Goal: Task Accomplishment & Management: Complete application form

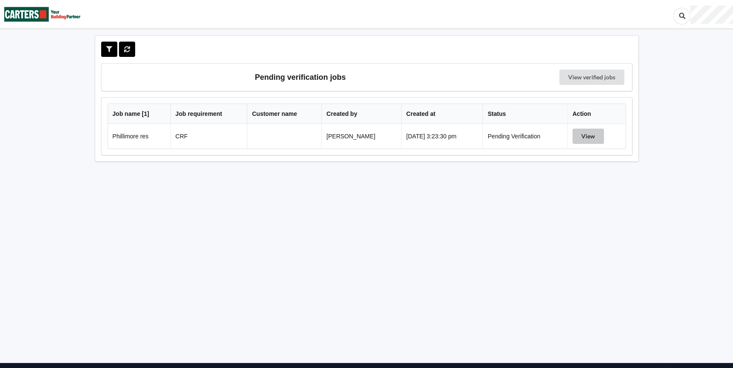
click at [596, 134] on button "View" at bounding box center [587, 136] width 31 height 15
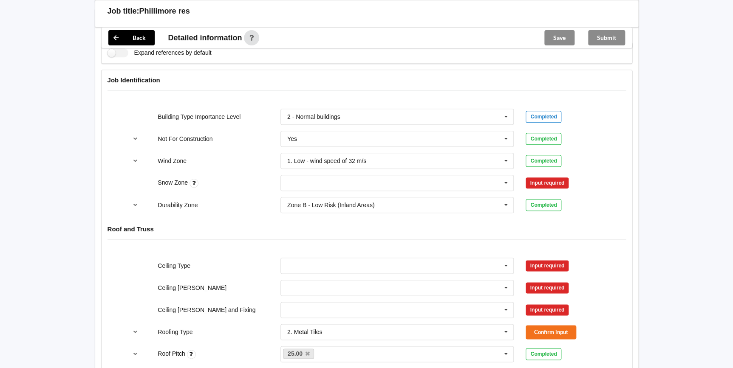
scroll to position [348, 0]
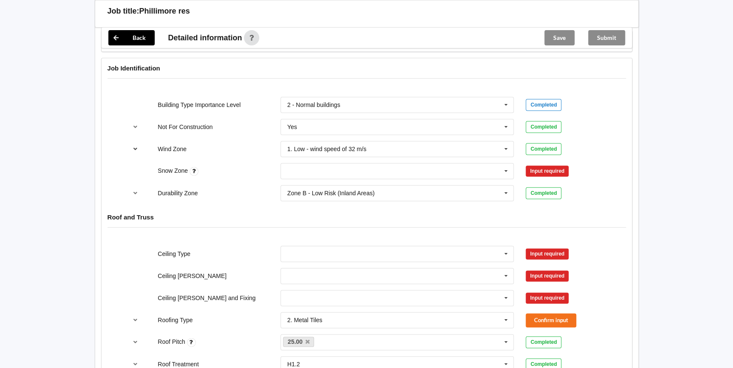
click at [136, 149] on icon "reference-toggle" at bounding box center [135, 148] width 7 height 5
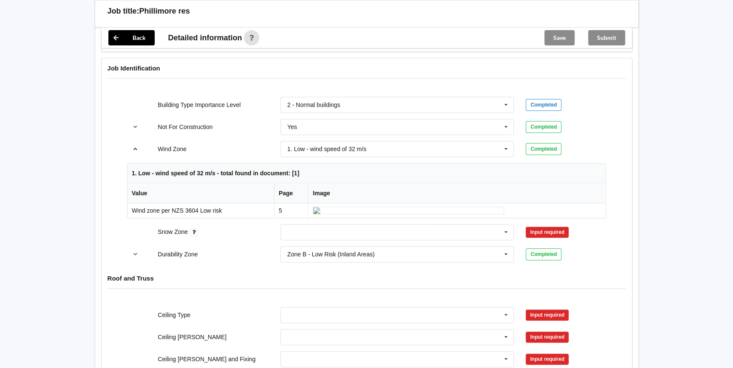
click at [136, 149] on icon "reference-toggle" at bounding box center [135, 148] width 7 height 5
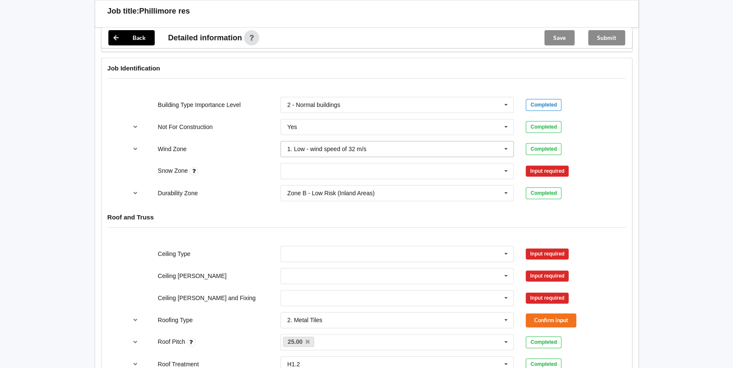
drag, startPoint x: 507, startPoint y: 150, endPoint x: 462, endPoint y: 160, distance: 46.3
click at [507, 150] on icon at bounding box center [506, 150] width 13 height 16
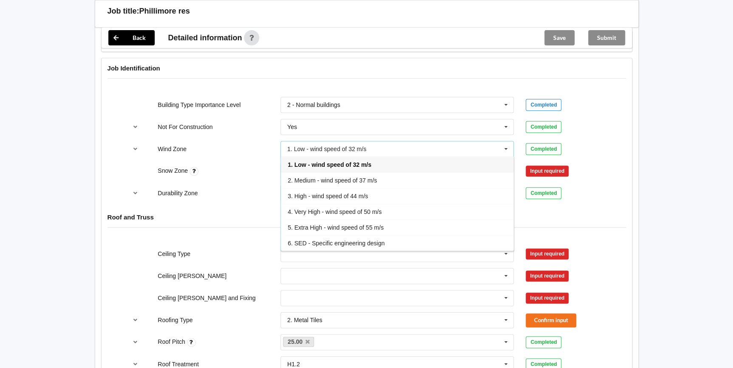
click at [319, 197] on span "3. High - wind speed of 44 m/s" at bounding box center [328, 196] width 80 height 7
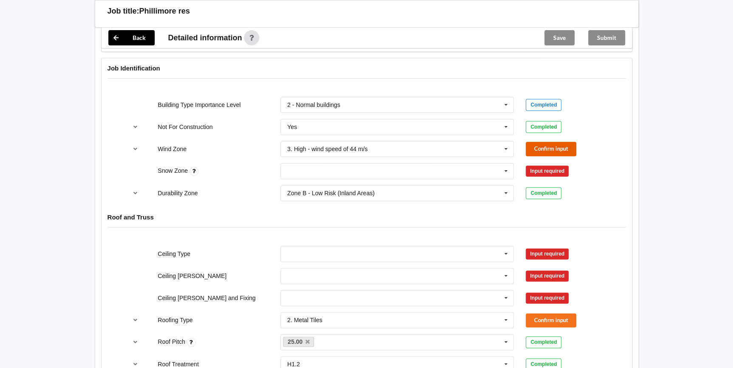
click at [551, 144] on button "Confirm input" at bounding box center [551, 149] width 51 height 14
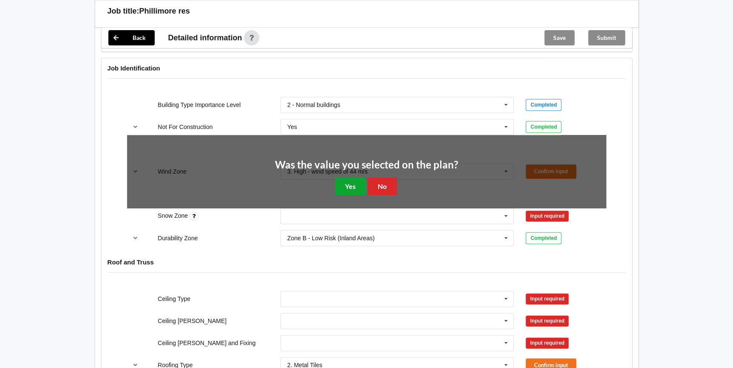
click at [348, 181] on button "Yes" at bounding box center [350, 186] width 31 height 17
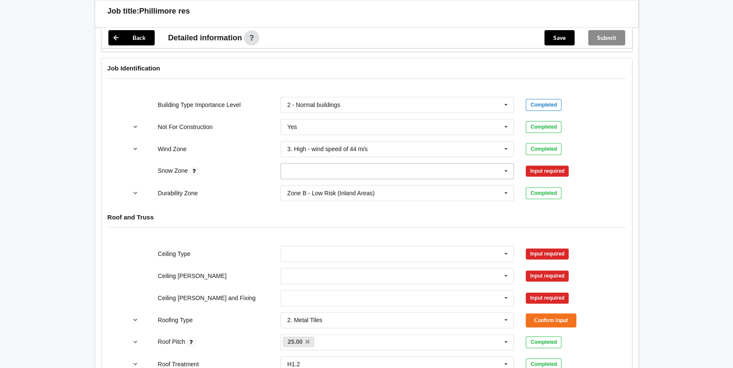
click at [505, 170] on icon at bounding box center [506, 172] width 13 height 16
click at [289, 181] on div "N0" at bounding box center [397, 187] width 233 height 16
click at [551, 168] on button "Confirm input" at bounding box center [551, 171] width 51 height 14
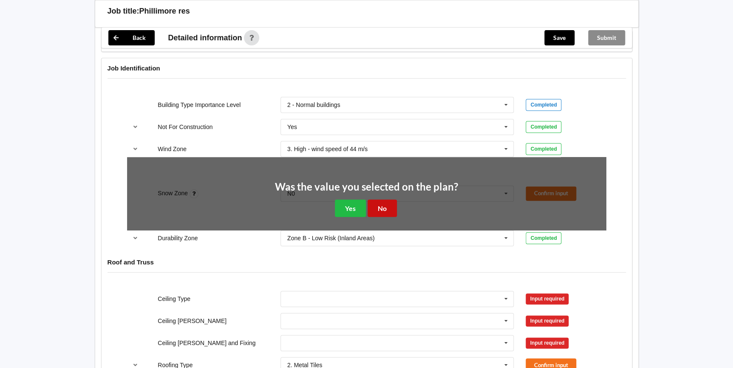
click at [382, 207] on button "No" at bounding box center [382, 208] width 29 height 17
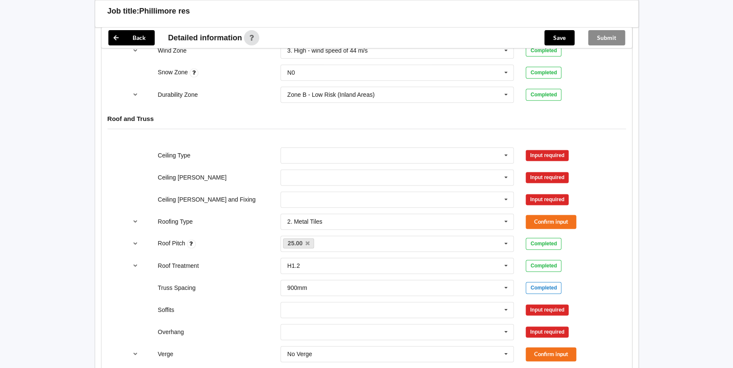
scroll to position [502, 0]
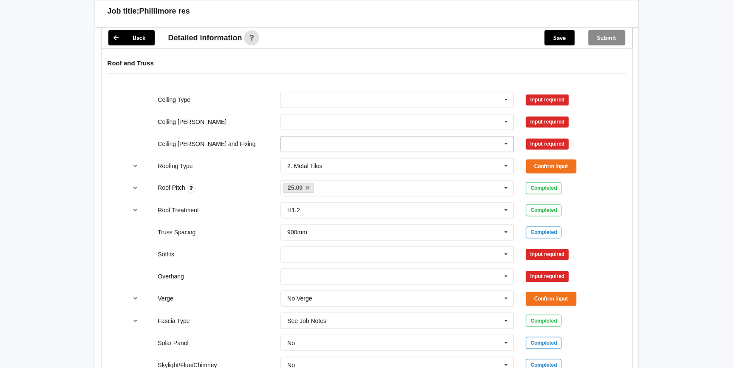
click at [506, 143] on icon at bounding box center [506, 144] width 13 height 16
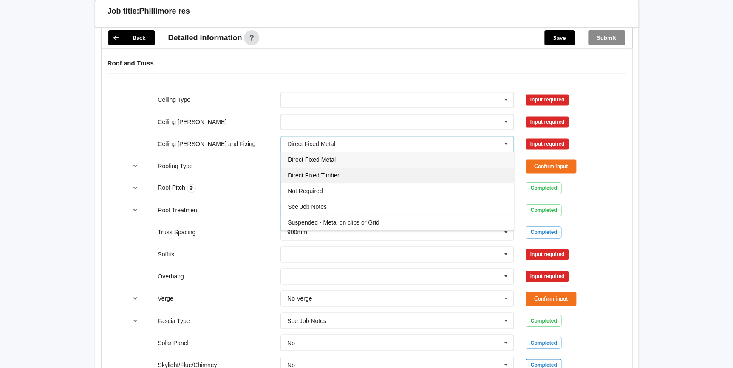
click at [333, 173] on span "Direct Fixed Timber" at bounding box center [313, 175] width 51 height 7
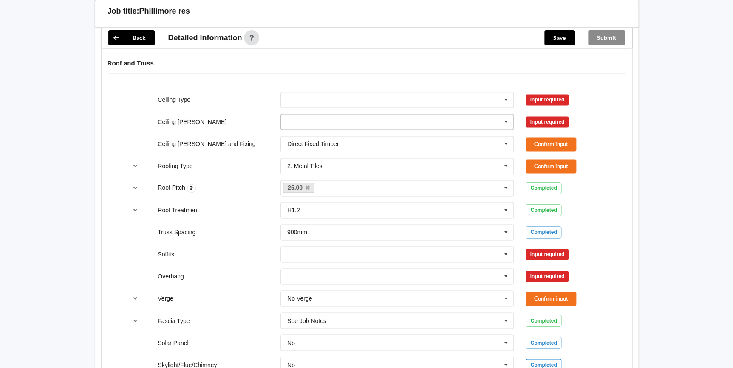
click at [504, 116] on icon at bounding box center [506, 122] width 13 height 16
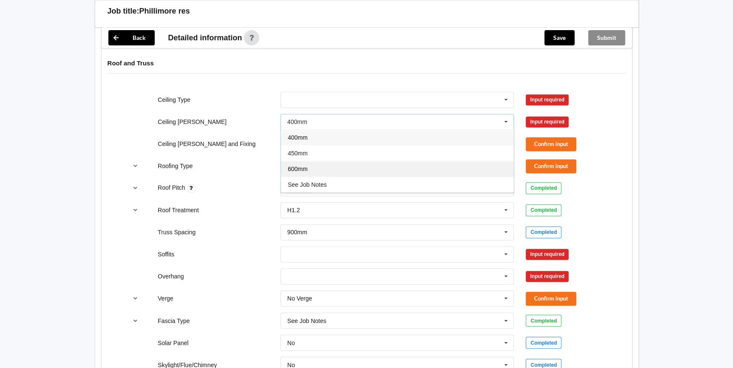
click at [308, 166] on div "600mm" at bounding box center [397, 169] width 233 height 16
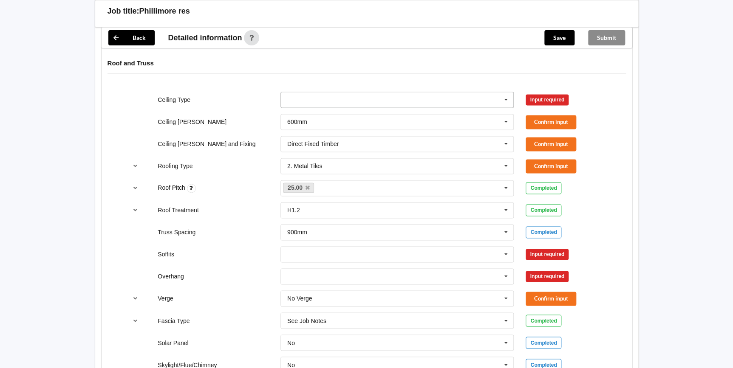
click at [504, 100] on icon at bounding box center [506, 100] width 13 height 16
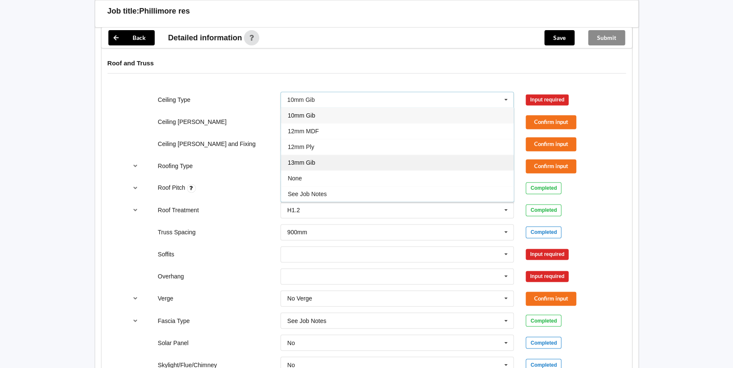
click at [312, 163] on span "13mm Gib" at bounding box center [302, 162] width 28 height 7
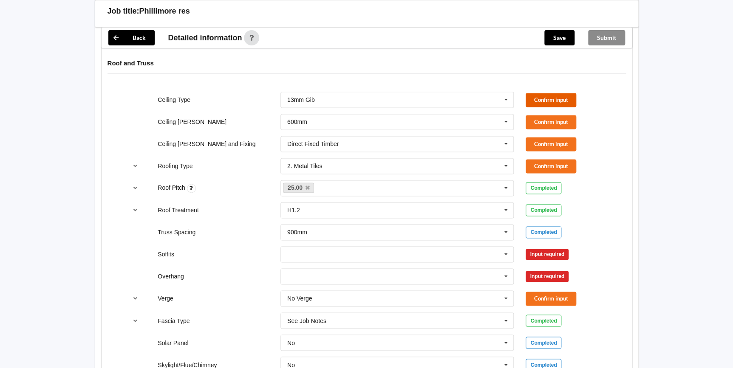
click at [554, 98] on button "Confirm input" at bounding box center [551, 100] width 51 height 14
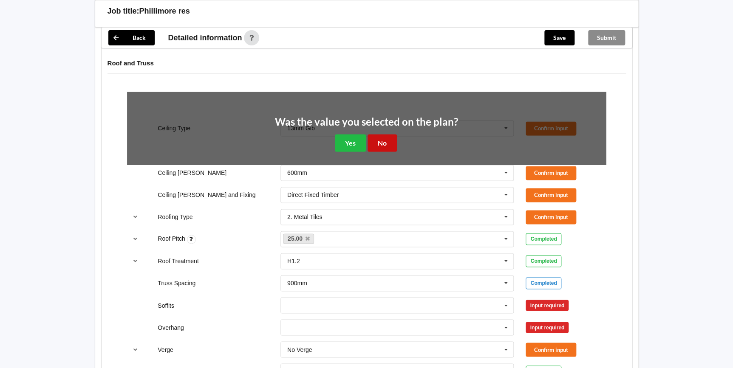
click at [388, 137] on button "No" at bounding box center [382, 142] width 29 height 17
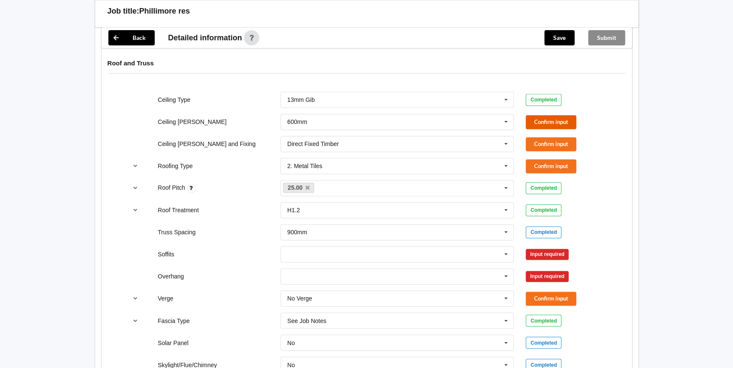
click at [539, 119] on button "Confirm input" at bounding box center [551, 122] width 51 height 14
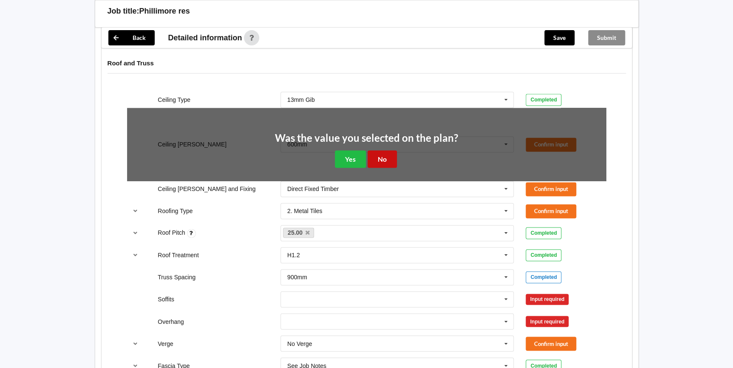
click at [381, 156] on button "No" at bounding box center [382, 158] width 29 height 17
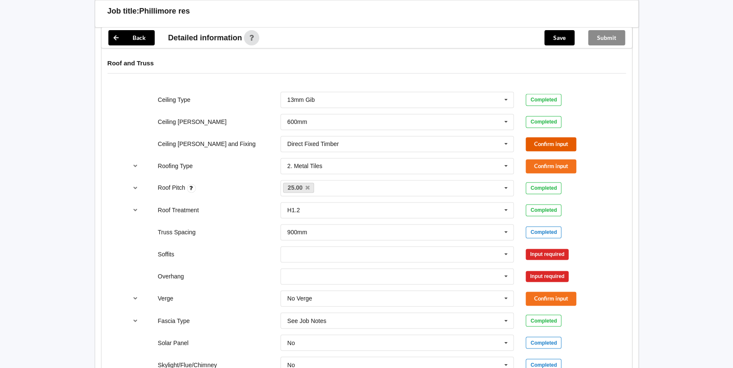
click at [538, 139] on button "Confirm input" at bounding box center [551, 144] width 51 height 14
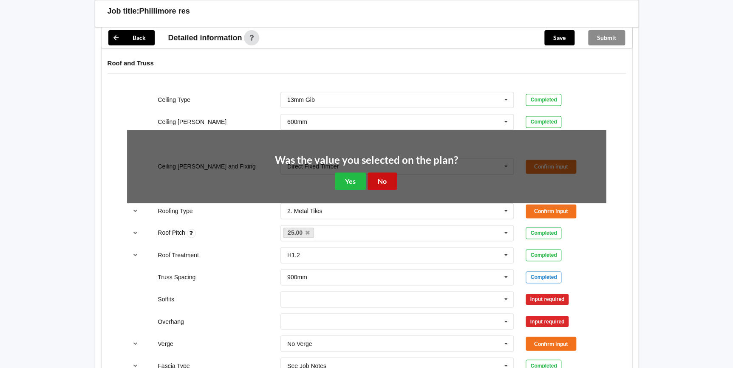
click at [384, 176] on button "No" at bounding box center [382, 181] width 29 height 17
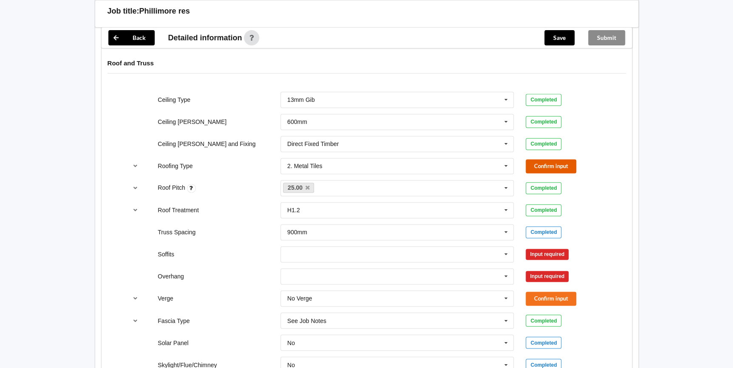
click at [548, 161] on button "Confirm input" at bounding box center [551, 166] width 51 height 14
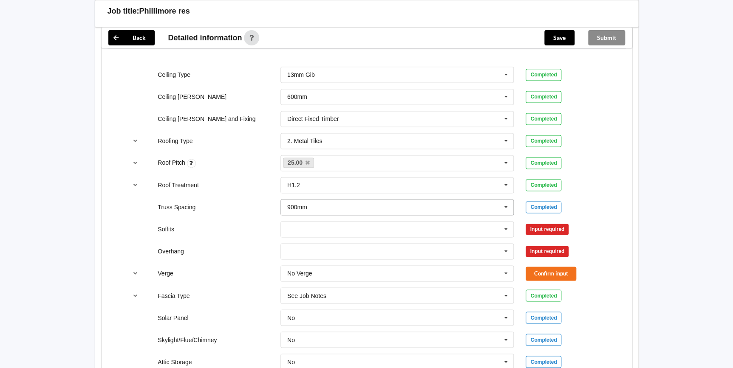
scroll to position [541, 0]
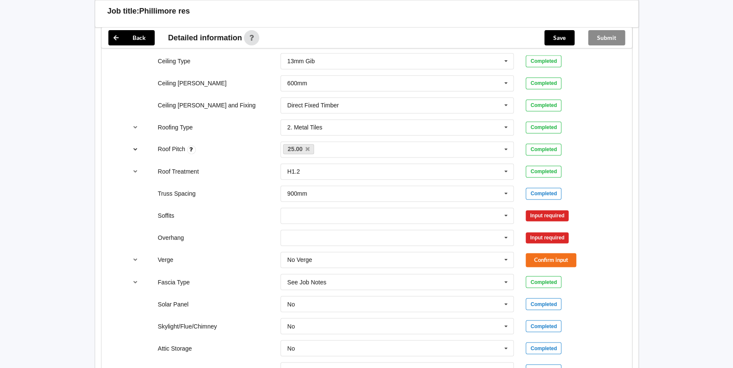
click at [137, 151] on button "reference-toggle" at bounding box center [135, 149] width 17 height 15
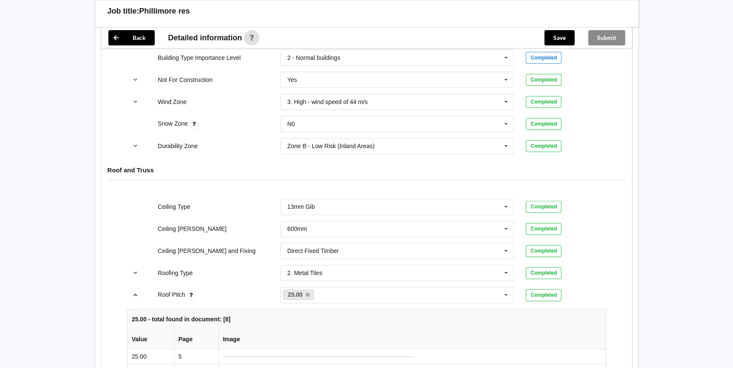
scroll to position [386, 0]
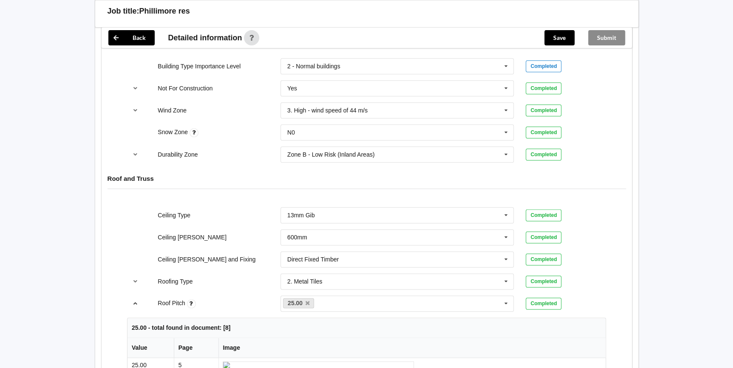
click at [138, 302] on icon "reference-toggle" at bounding box center [135, 303] width 7 height 5
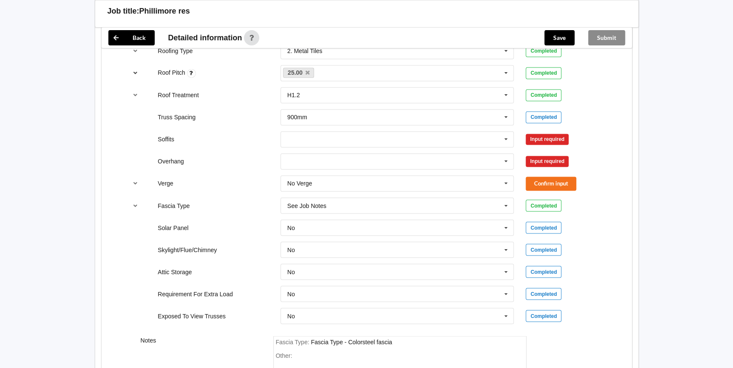
scroll to position [618, 0]
click at [507, 138] on icon at bounding box center [506, 139] width 13 height 16
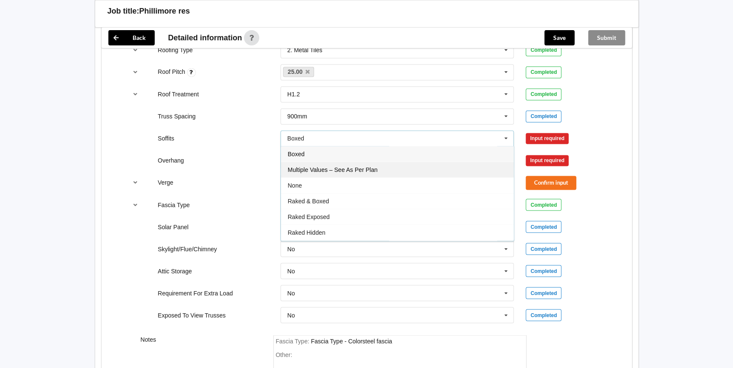
click at [361, 170] on span "Multiple Values – See As Per Plan" at bounding box center [333, 170] width 90 height 7
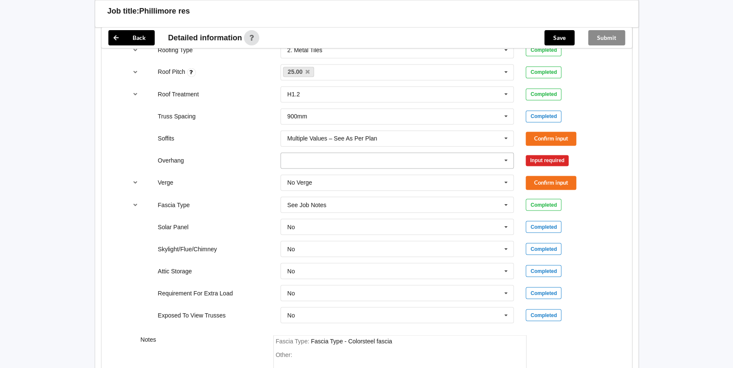
click at [507, 160] on icon at bounding box center [506, 161] width 13 height 16
click at [334, 238] on span "Multiple Values – See As Per Plan" at bounding box center [333, 239] width 90 height 7
click at [555, 137] on button "Confirm input" at bounding box center [551, 139] width 51 height 14
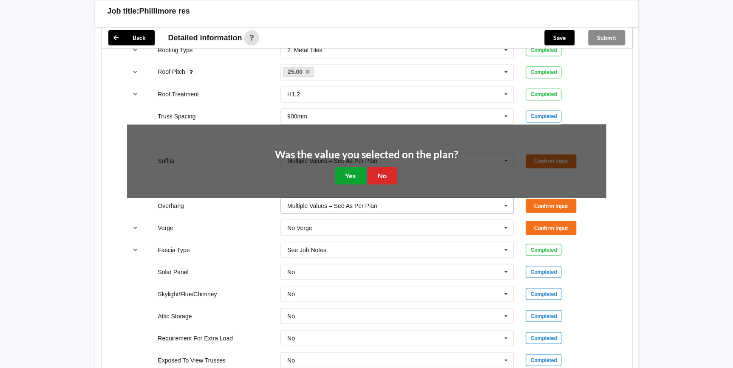
click at [348, 173] on button "Yes" at bounding box center [350, 175] width 31 height 17
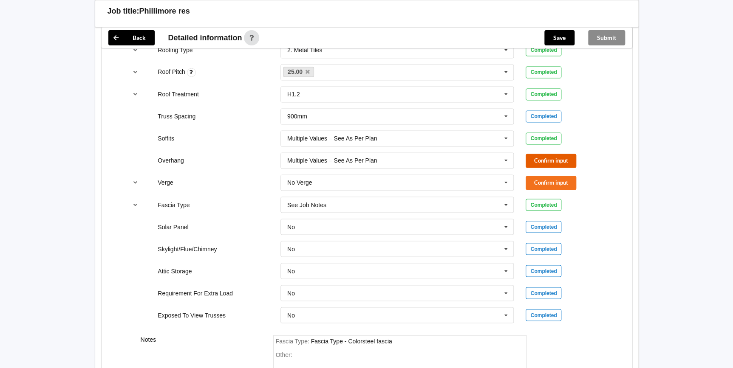
click at [539, 157] on button "Confirm input" at bounding box center [551, 161] width 51 height 14
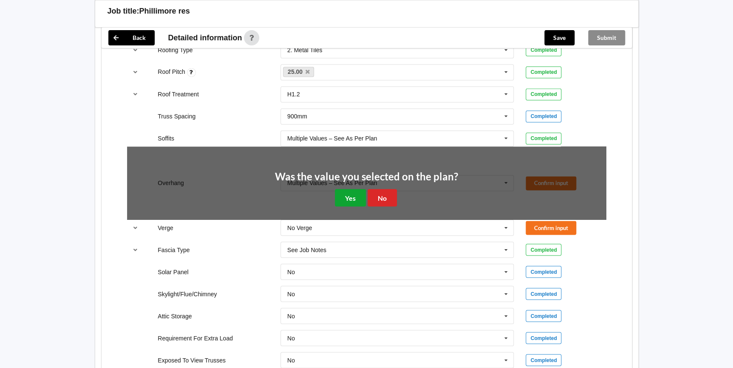
drag, startPoint x: 351, startPoint y: 199, endPoint x: 458, endPoint y: 171, distance: 110.6
click at [352, 199] on button "Yes" at bounding box center [350, 197] width 31 height 17
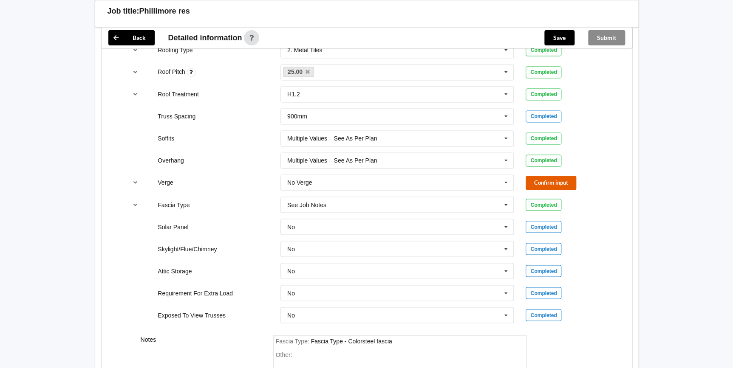
click at [557, 187] on button "Confirm input" at bounding box center [551, 183] width 51 height 14
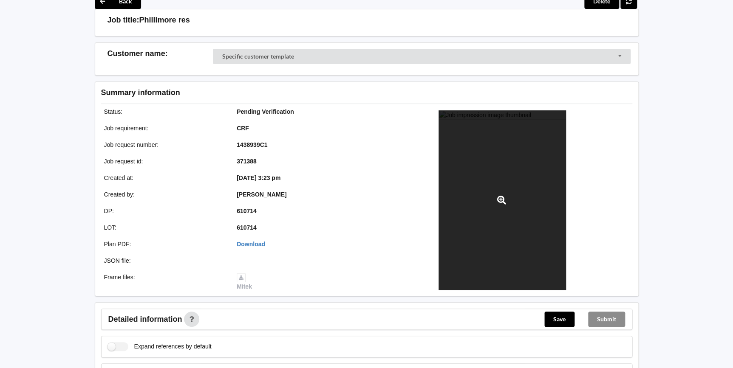
scroll to position [0, 0]
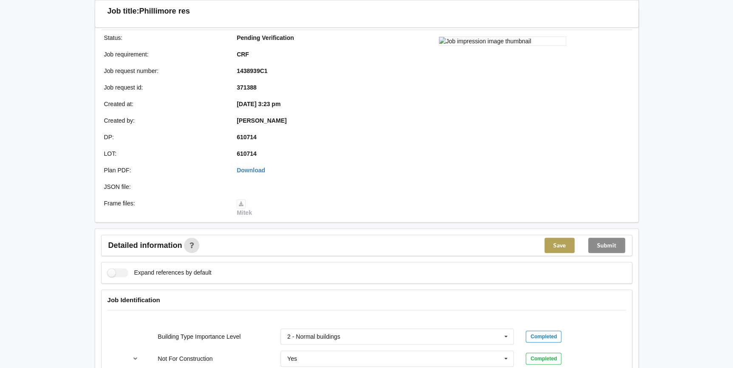
click at [544, 240] on button "Save" at bounding box center [559, 245] width 30 height 15
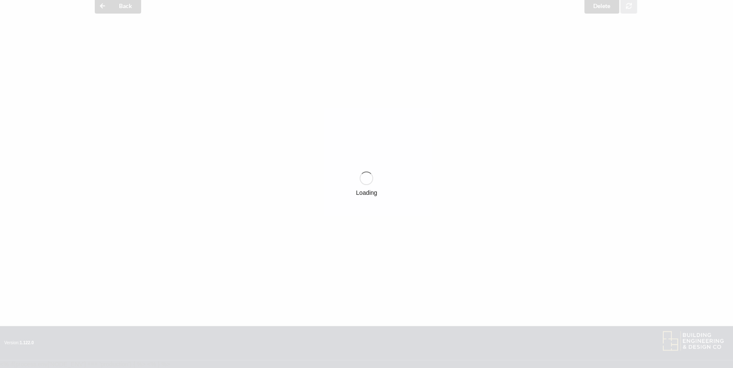
scroll to position [116, 0]
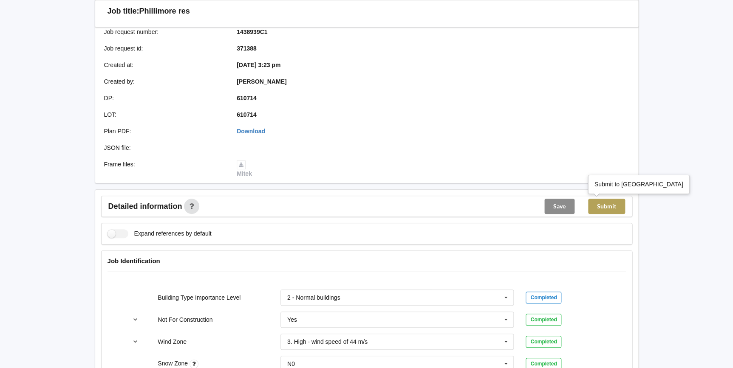
click at [603, 207] on button "Submit" at bounding box center [606, 206] width 37 height 15
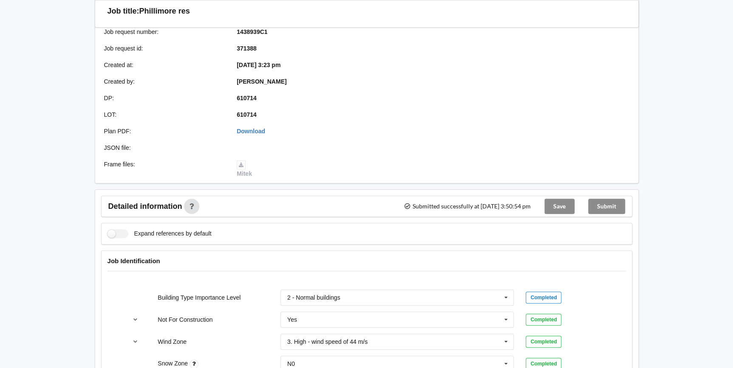
scroll to position [0, 0]
